Goal: Task Accomplishment & Management: Complete application form

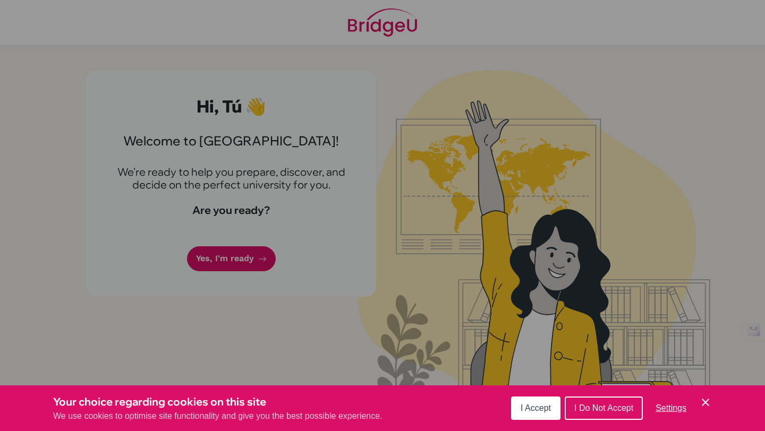
click at [389, 217] on div "Cookie Preferences" at bounding box center [382, 215] width 765 height 431
click at [539, 404] on span "I Accept" at bounding box center [536, 408] width 30 height 9
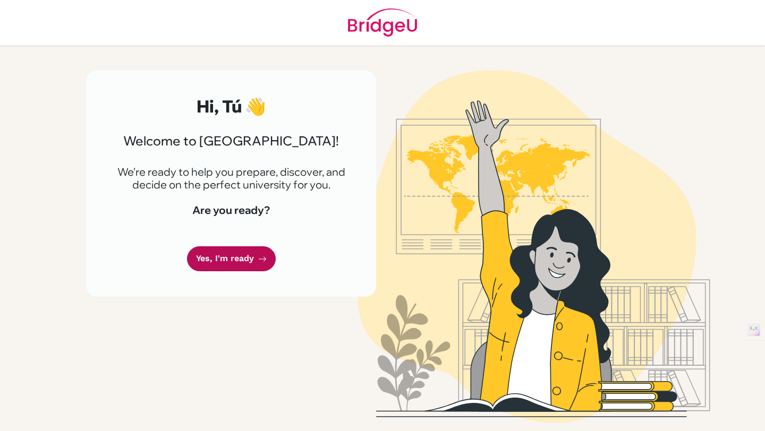
click at [229, 259] on link "Yes, I'm ready" at bounding box center [231, 259] width 89 height 25
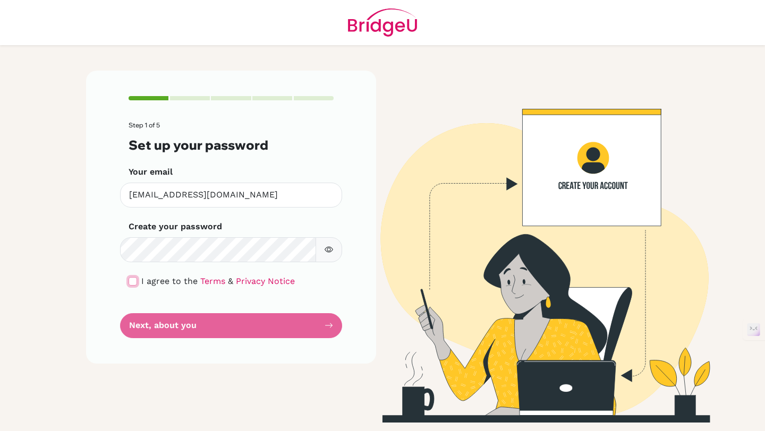
click at [129, 282] on input "checkbox" at bounding box center [133, 281] width 9 height 9
checkbox input "true"
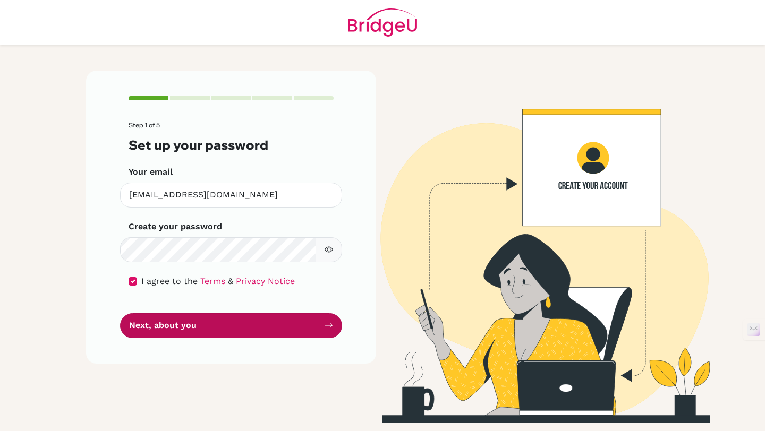
click at [208, 323] on button "Next, about you" at bounding box center [231, 325] width 222 height 25
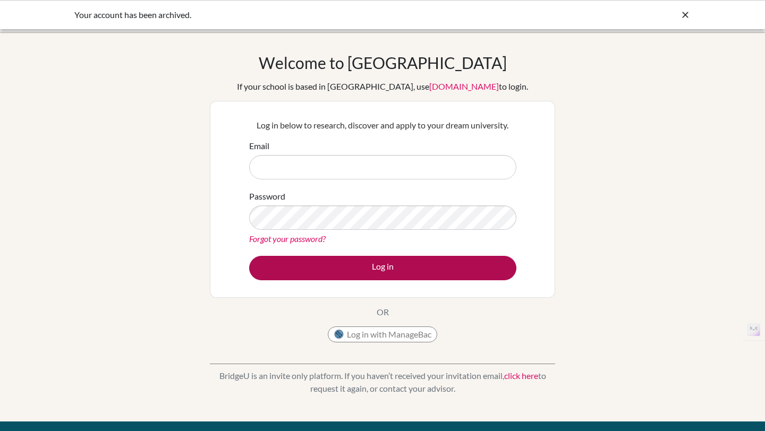
type input "[EMAIL_ADDRESS][DOMAIN_NAME]"
click at [317, 268] on button "Log in" at bounding box center [382, 268] width 267 height 24
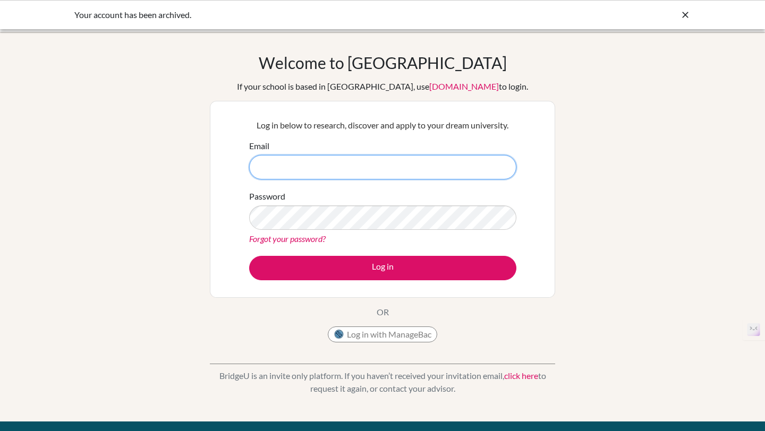
type input "[EMAIL_ADDRESS][DOMAIN_NAME]"
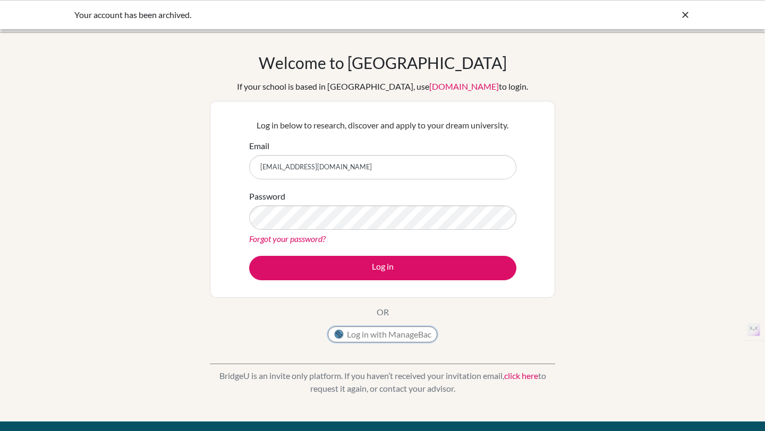
click at [380, 338] on button "Log in with ManageBac" at bounding box center [382, 335] width 109 height 16
click at [630, 258] on div "Welcome to BridgeU If your school is based in China, use app.bridge-u.com.cn to…" at bounding box center [382, 226] width 765 height 347
click at [690, 14] on icon at bounding box center [685, 15] width 11 height 11
drag, startPoint x: 245, startPoint y: 117, endPoint x: 530, endPoint y: -47, distance: 328.7
click at [530, 0] on html "Your account has been archived. Your browser is not supported by BridgeU. Pleas…" at bounding box center [382, 215] width 765 height 431
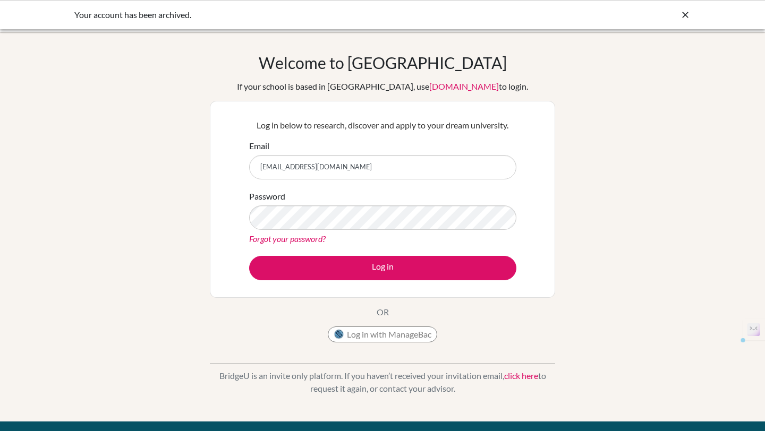
click at [686, 213] on div "Welcome to BridgeU If your school is based in China, use app.bridge-u.com.cn to…" at bounding box center [382, 226] width 765 height 347
click at [685, 12] on icon at bounding box center [685, 15] width 11 height 11
